Goal: Task Accomplishment & Management: Use online tool/utility

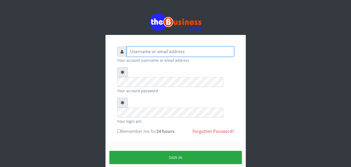
type input "kenachuks"
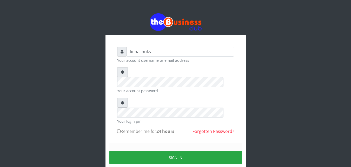
scroll to position [20, 0]
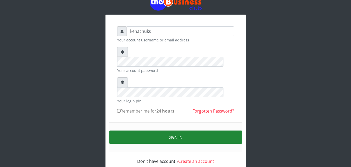
click at [163, 130] on button "Sign in" at bounding box center [176, 136] width 133 height 13
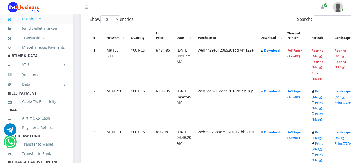
scroll to position [427, 0]
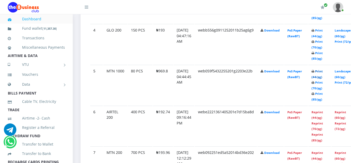
click at [323, 72] on link "Print (44/pg)" at bounding box center [317, 74] width 11 height 10
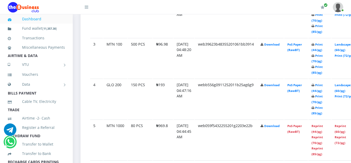
scroll to position [368, 0]
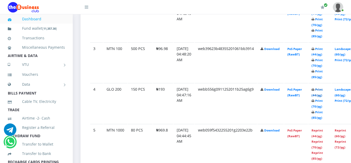
click at [323, 90] on link "Print (44/pg)" at bounding box center [317, 92] width 11 height 10
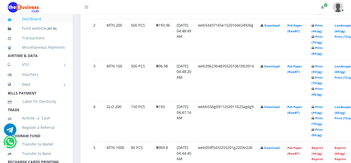
scroll to position [368, 0]
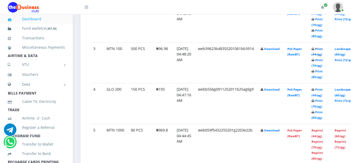
click at [323, 49] on link "Print (44/pg)" at bounding box center [317, 52] width 11 height 10
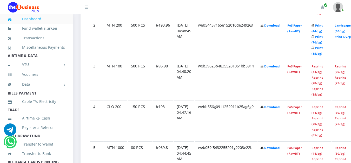
scroll to position [368, 0]
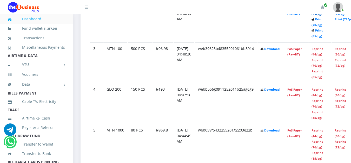
click at [323, 15] on link "Print (44/pg)" at bounding box center [317, 11] width 11 height 10
